Goal: Task Accomplishment & Management: Complete application form

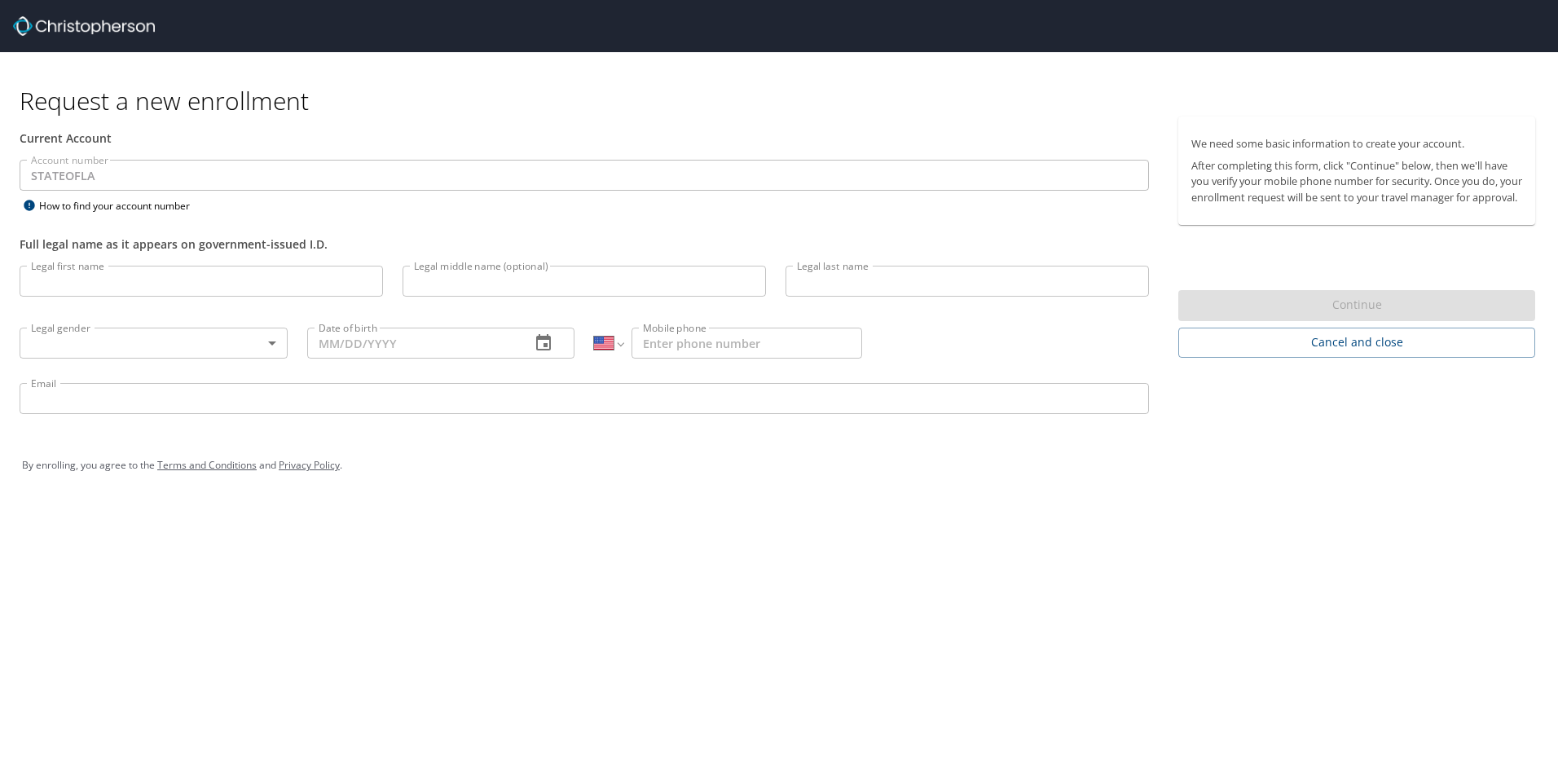
select select "US"
click at [228, 288] on input "Legal first name" at bounding box center [201, 280] width 364 height 31
type input "[PERSON_NAME]"
type input "[PHONE_NUMBER]"
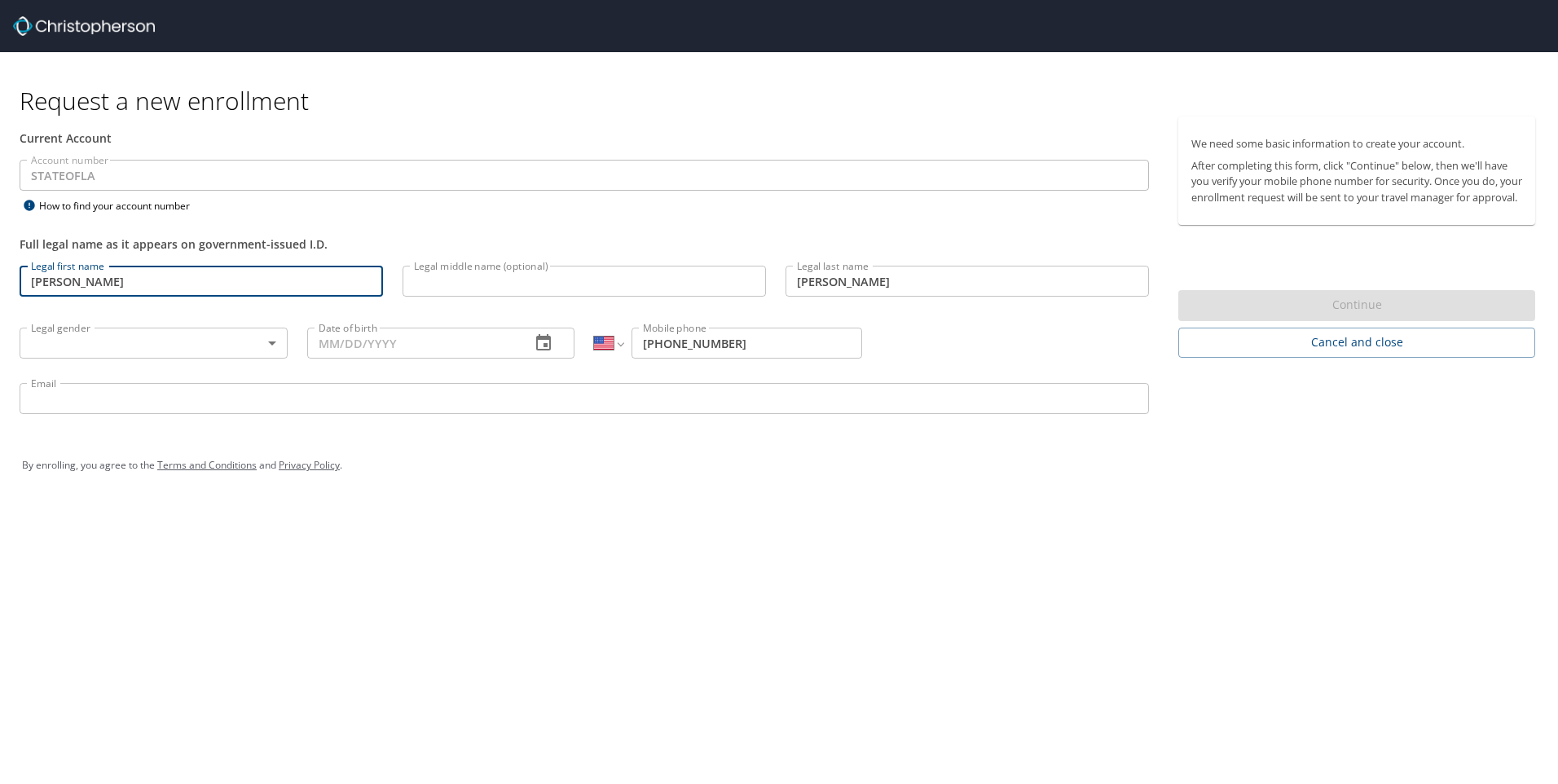
type input "[EMAIL_ADDRESS][PERSON_NAME][DOMAIN_NAME]"
type input "[PERSON_NAME]\"
click at [794, 333] on input "[PHONE_NUMBER]" at bounding box center [747, 342] width 231 height 31
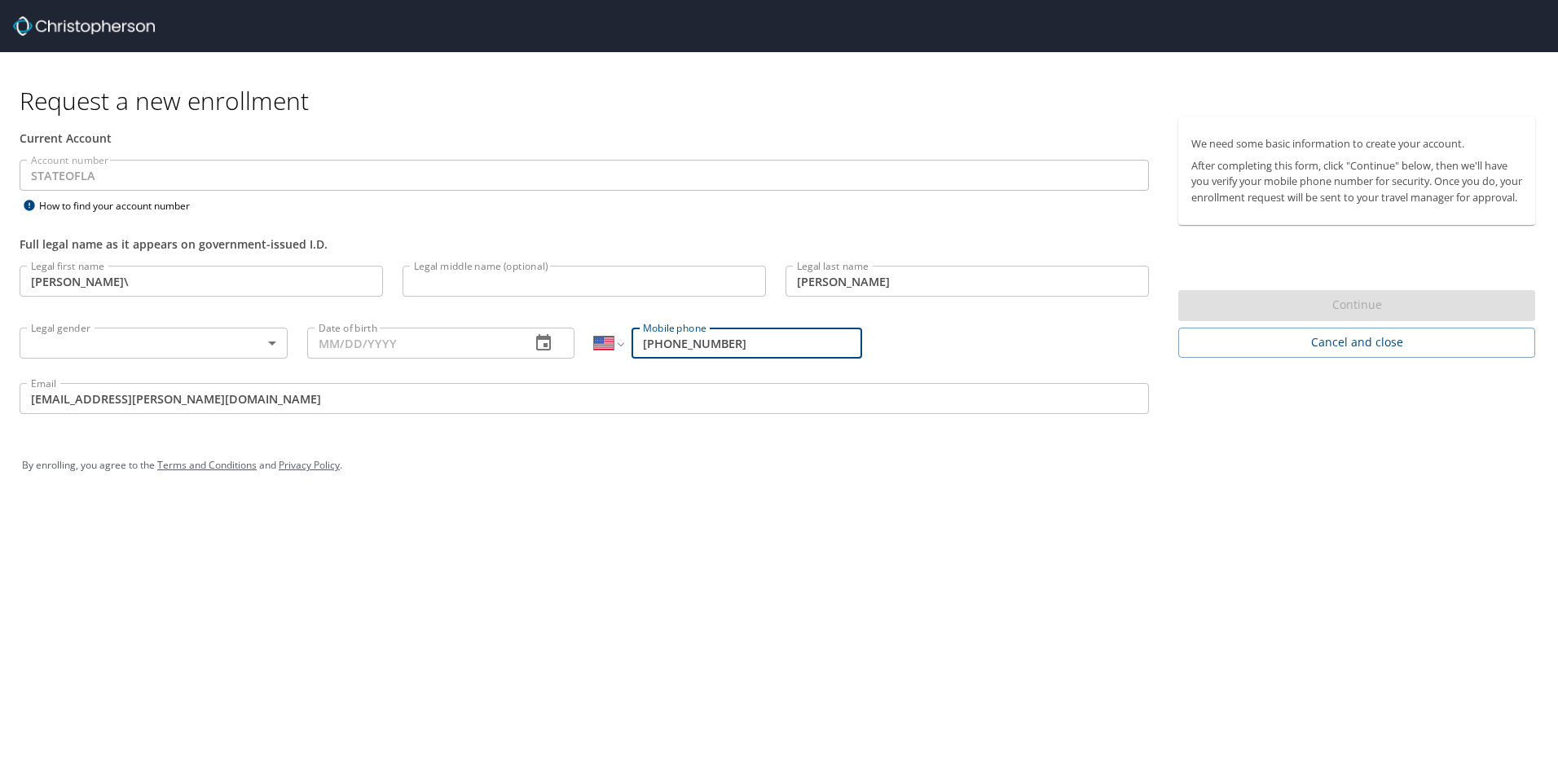
click at [775, 342] on input "[PHONE_NUMBER]" at bounding box center [747, 342] width 231 height 31
click at [774, 343] on input "[PHONE_NUMBER]" at bounding box center [747, 342] width 231 height 31
type input "[PHONE_NUMBER]"
click at [192, 349] on body "Request a new enrollment Current Account Account number STATEOFLA Account numbe…" at bounding box center [779, 392] width 1558 height 784
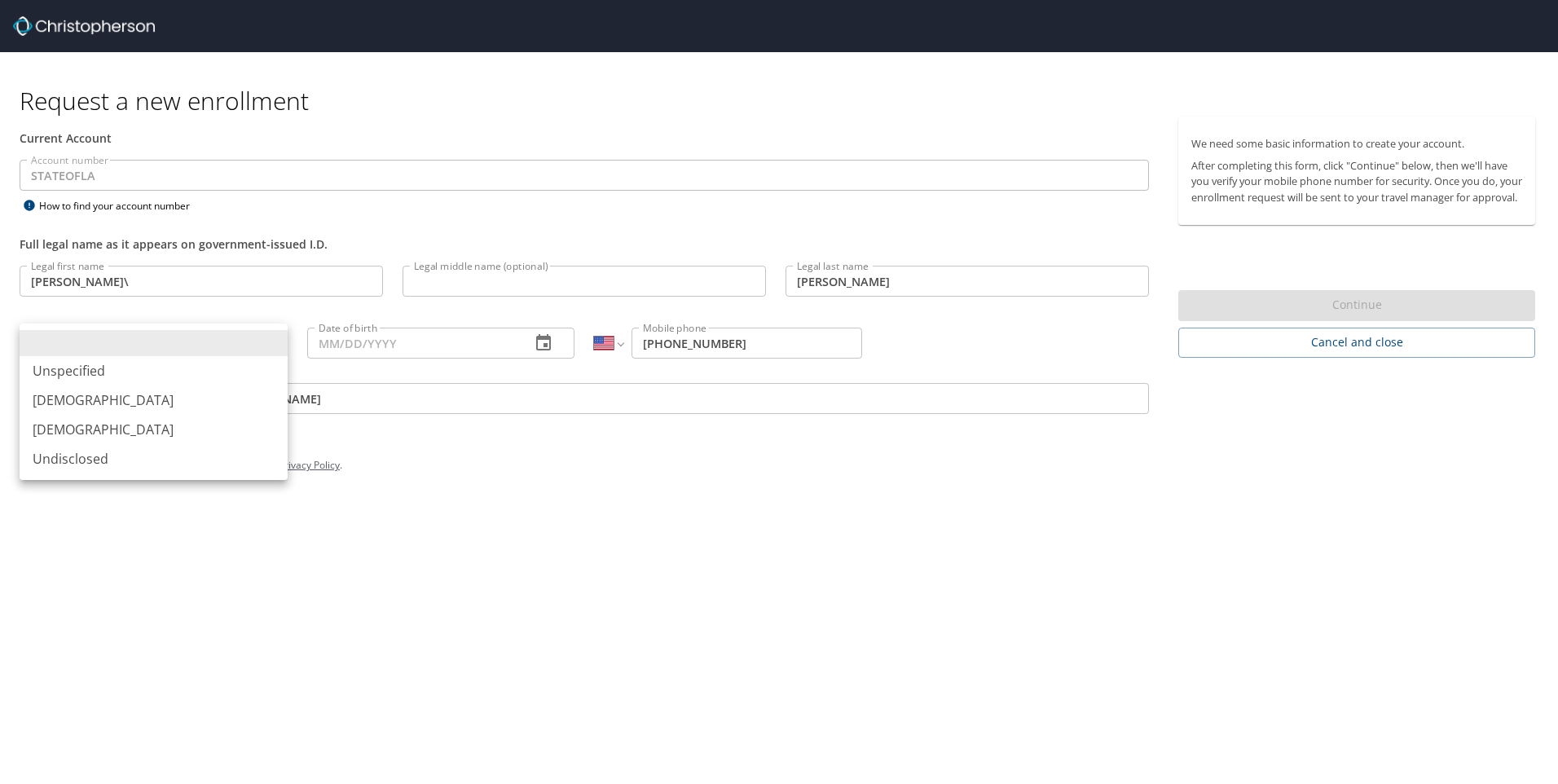
click at [145, 424] on li "[DEMOGRAPHIC_DATA]" at bounding box center [153, 428] width 268 height 29
type input "[DEMOGRAPHIC_DATA]"
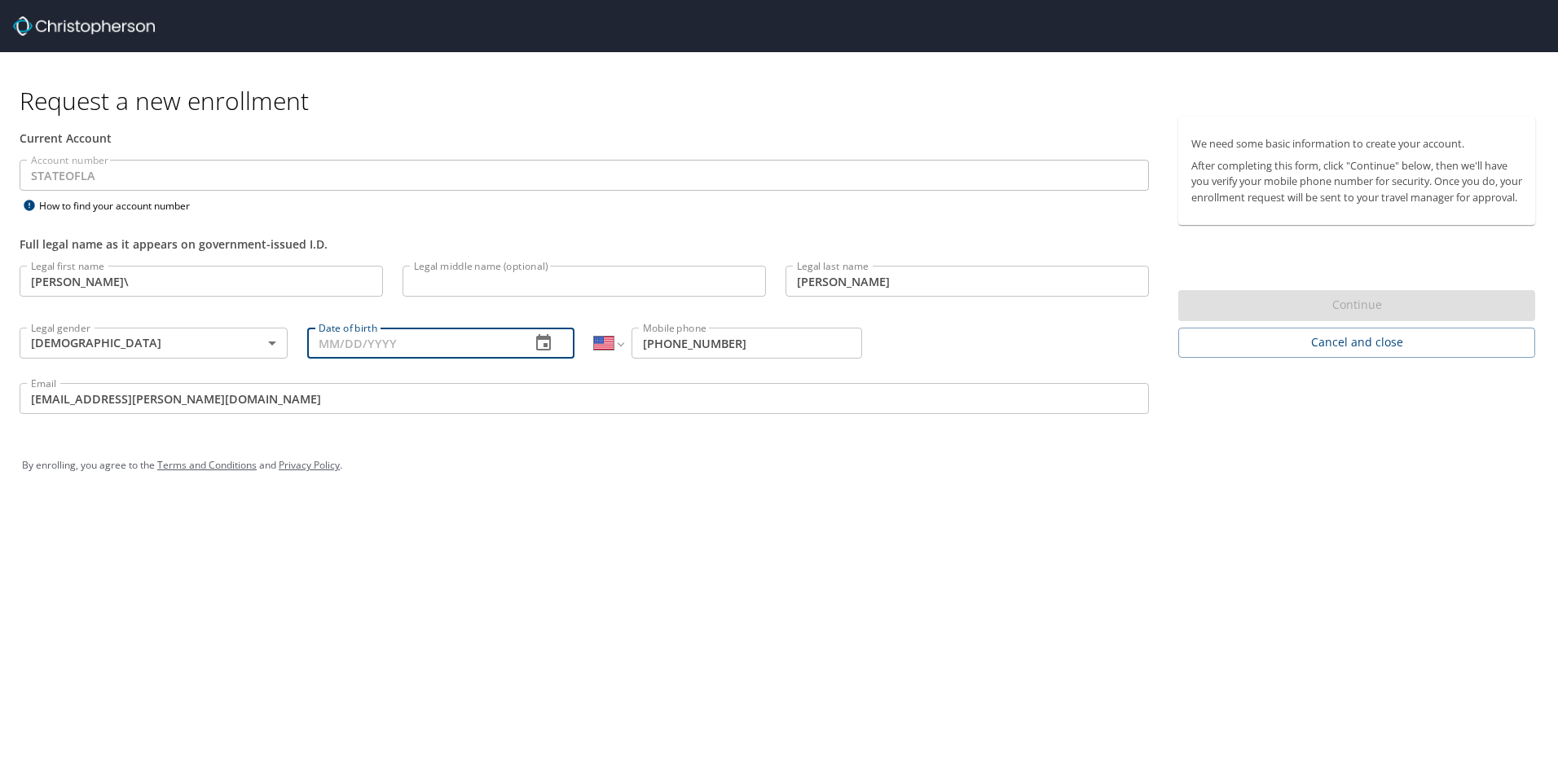
click at [317, 339] on input "Date of birth" at bounding box center [413, 342] width 211 height 31
type input "[DATE]"
click at [804, 545] on div "Request a new enrollment Current Account Account number STATEOFLA Account numbe…" at bounding box center [779, 392] width 1558 height 784
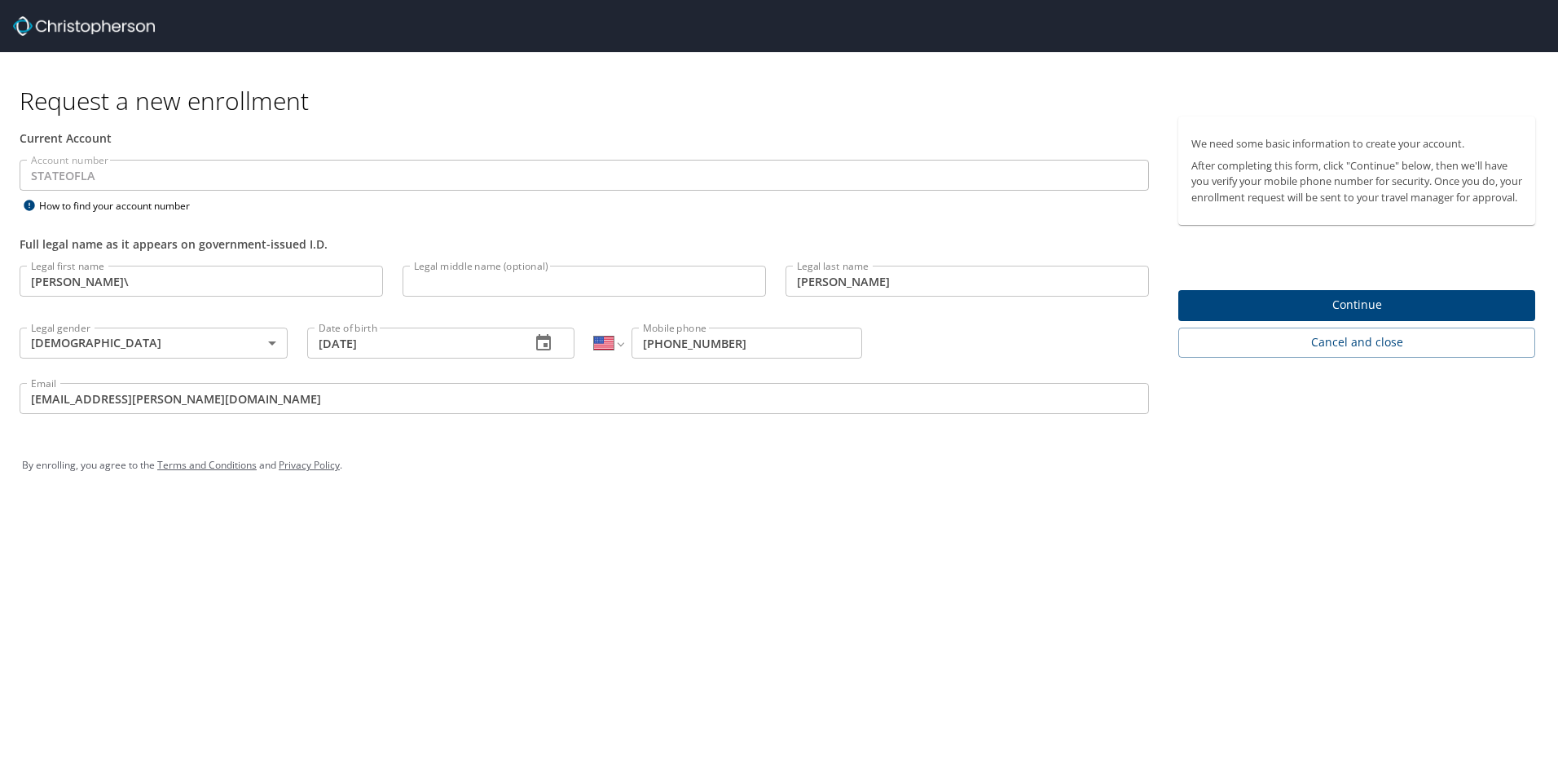
click at [143, 277] on input "[PERSON_NAME]\" at bounding box center [201, 280] width 364 height 31
type input "[PERSON_NAME]"
click at [495, 414] on div "Email [EMAIL_ADDRESS][PERSON_NAME][DOMAIN_NAME] Email" at bounding box center [584, 400] width 1149 height 55
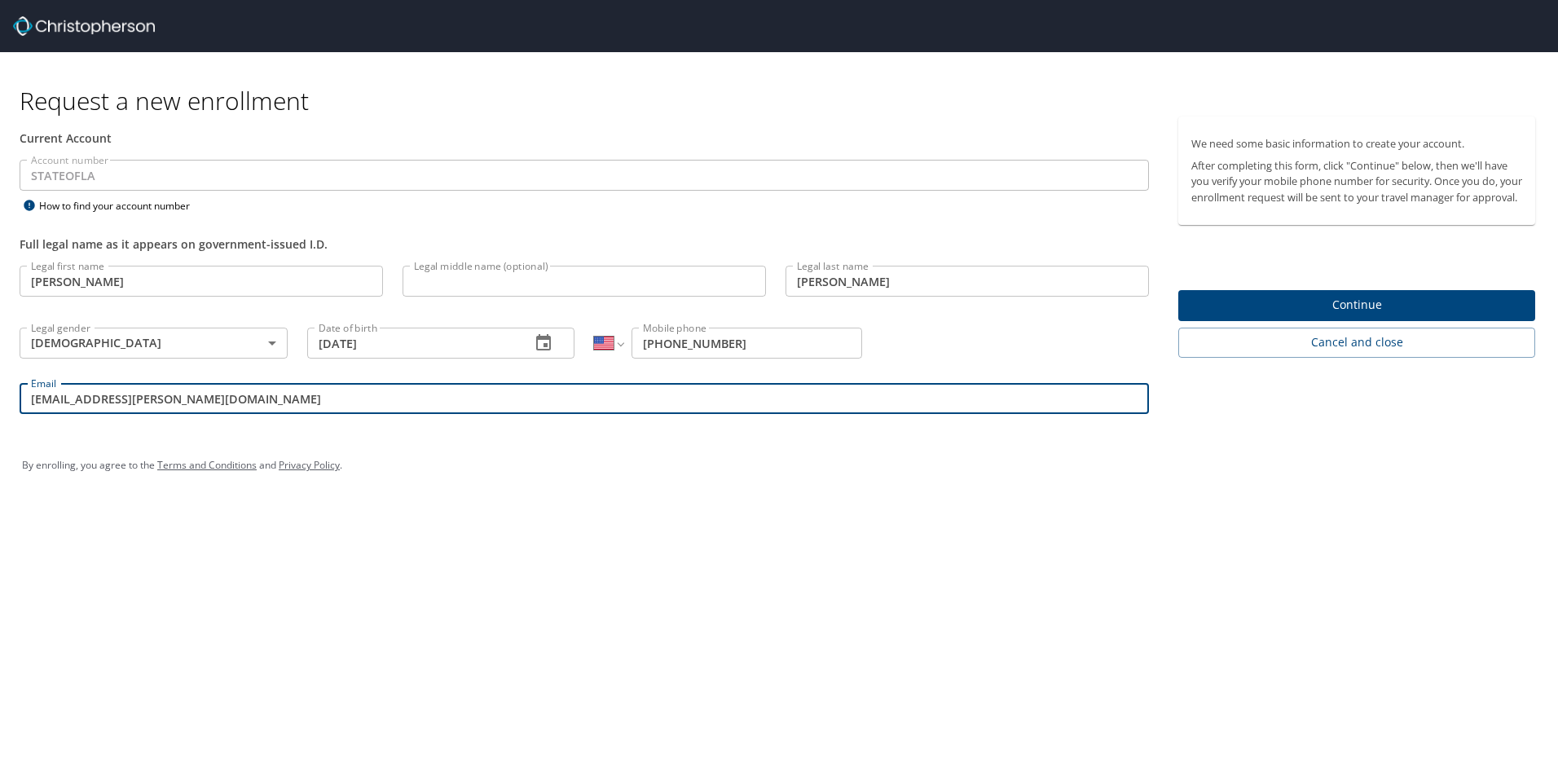
drag, startPoint x: 485, startPoint y: 467, endPoint x: 460, endPoint y: 460, distance: 26.0
click at [484, 468] on div "By enrolling, you agree to the Terms and Conditions and Privacy Policy ." at bounding box center [779, 465] width 1514 height 40
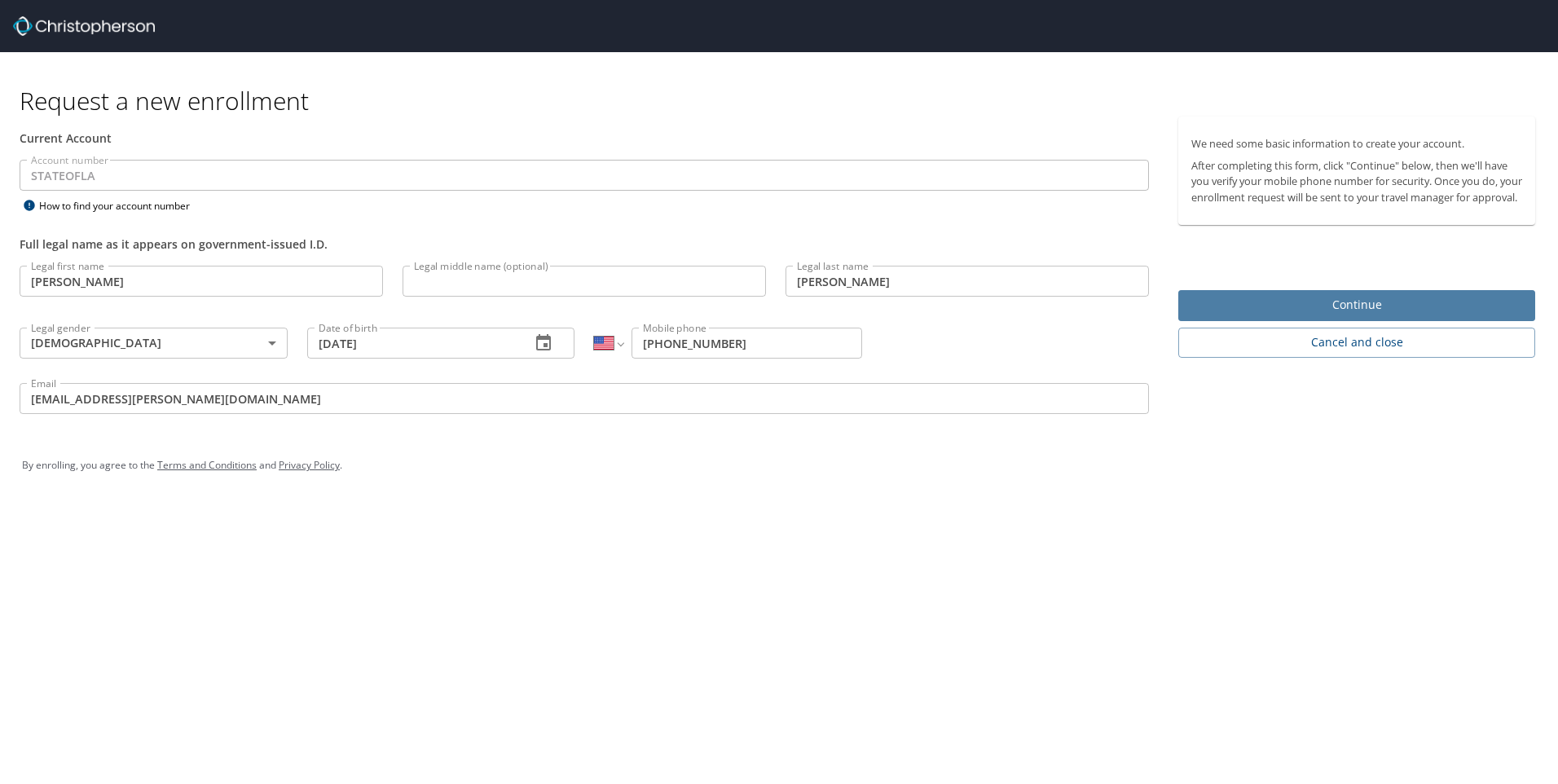
click at [1381, 315] on span "Continue" at bounding box center [1356, 305] width 331 height 20
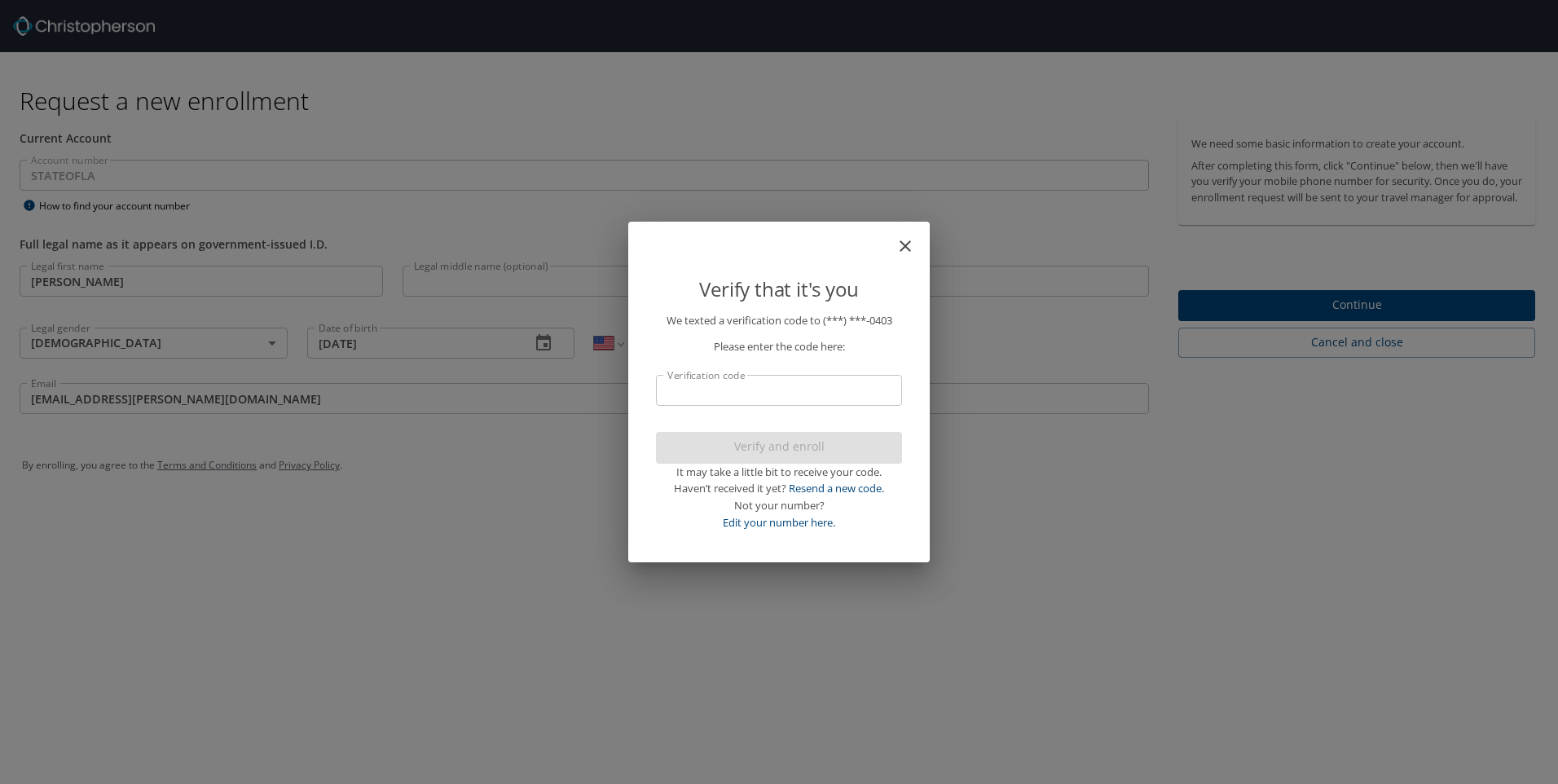
click at [779, 392] on input "Verification code" at bounding box center [779, 390] width 246 height 31
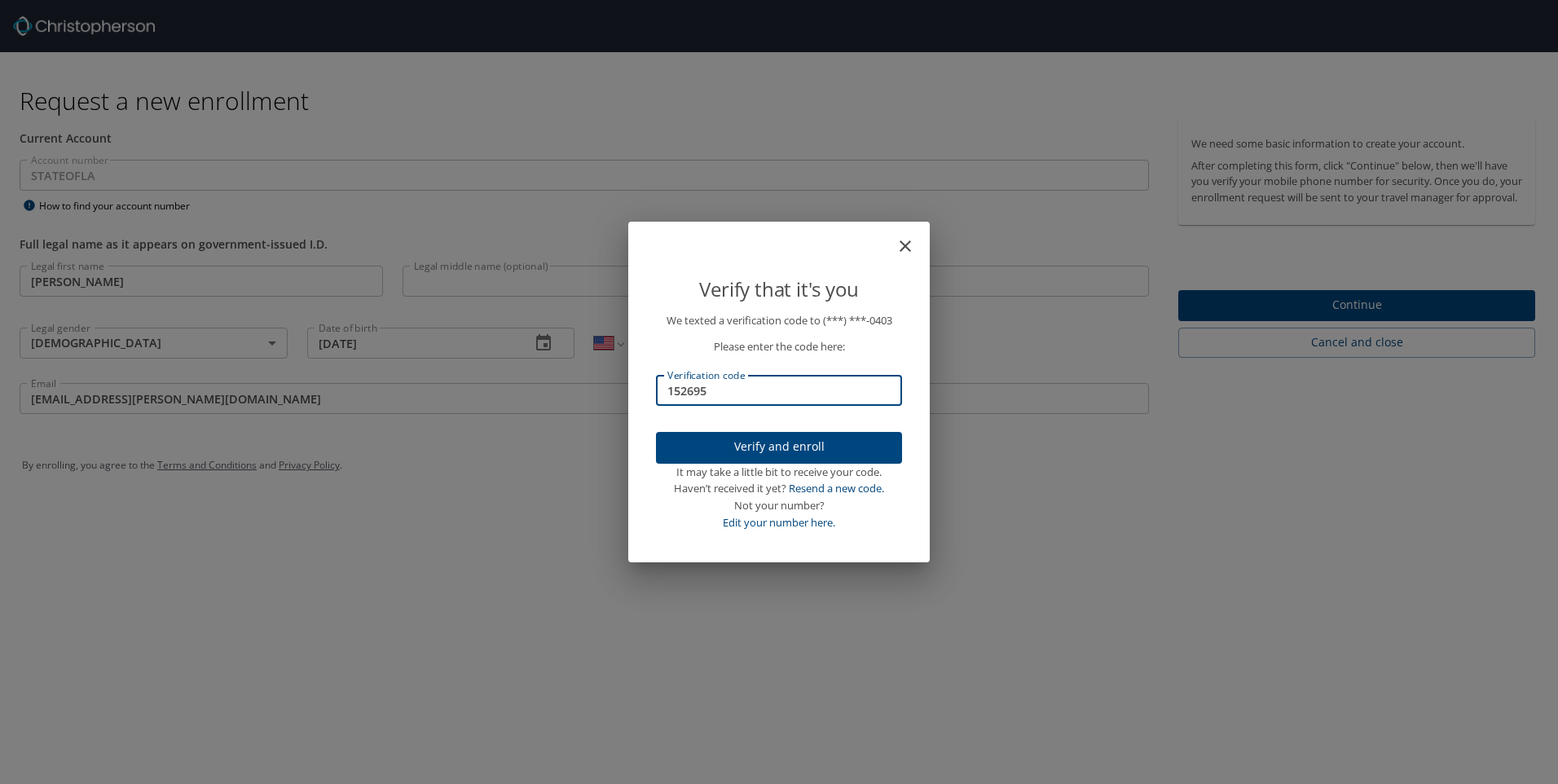
type input "152695"
click at [803, 447] on span "Verify and enroll" at bounding box center [779, 446] width 220 height 20
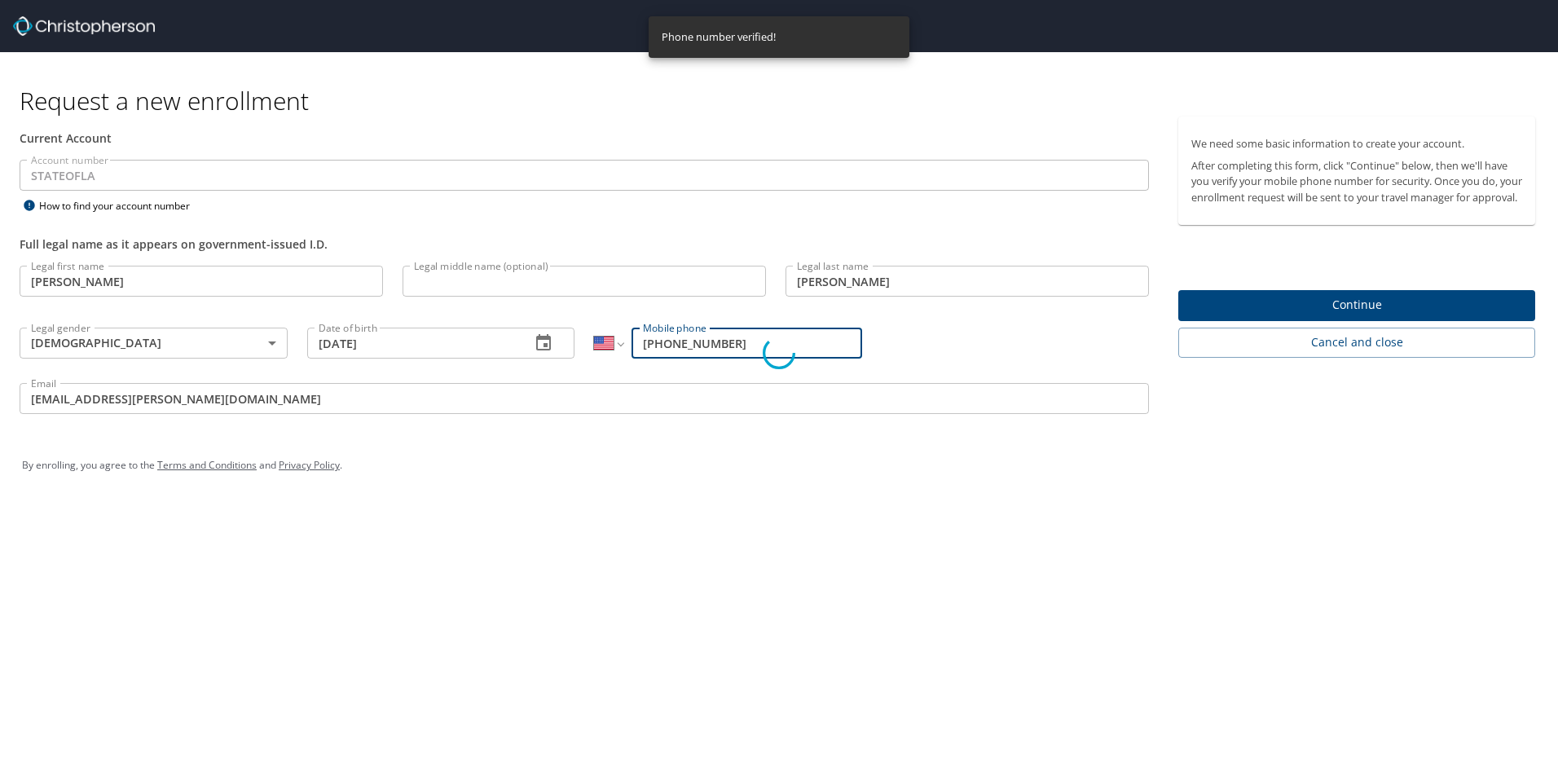
click at [1288, 320] on div "Verify that it's you We texted a verification code to (***) ***- 0403 Please en…" at bounding box center [779, 392] width 1558 height 784
